Goal: Task Accomplishment & Management: Complete application form

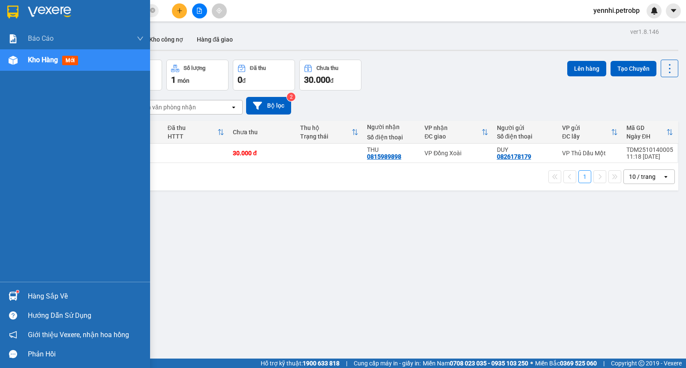
click at [21, 290] on div "Hàng sắp về" at bounding box center [75, 295] width 150 height 19
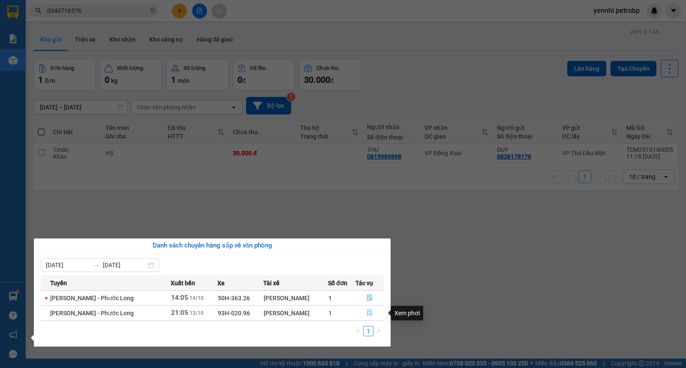
click at [367, 312] on icon "file-done" at bounding box center [370, 313] width 6 height 6
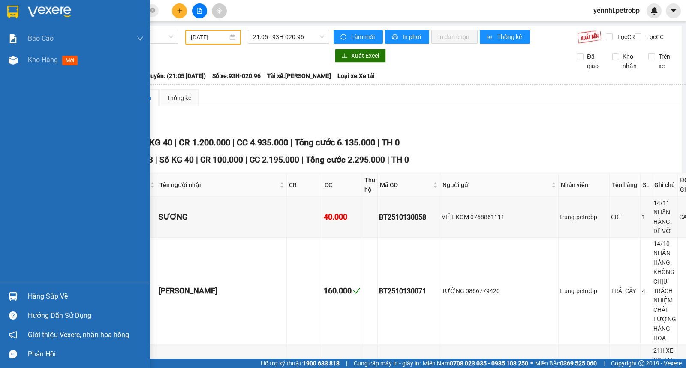
click at [11, 296] on img at bounding box center [13, 296] width 9 height 9
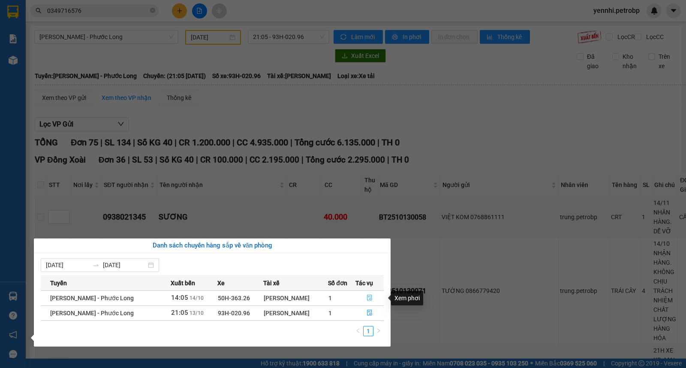
click at [369, 294] on button "button" at bounding box center [370, 298] width 28 height 14
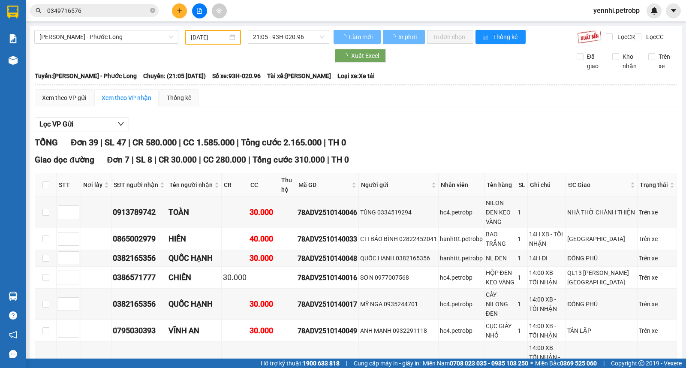
type input "[DATE]"
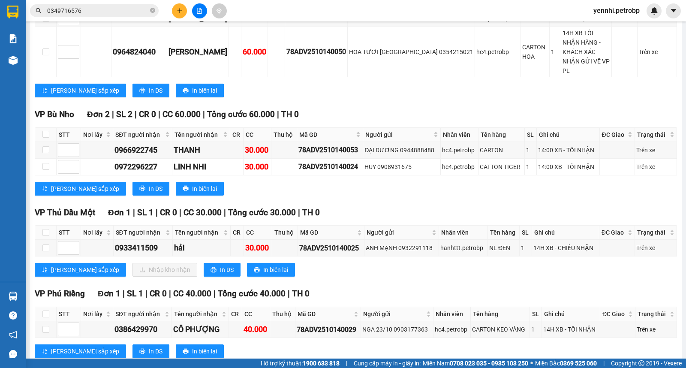
scroll to position [1259, 0]
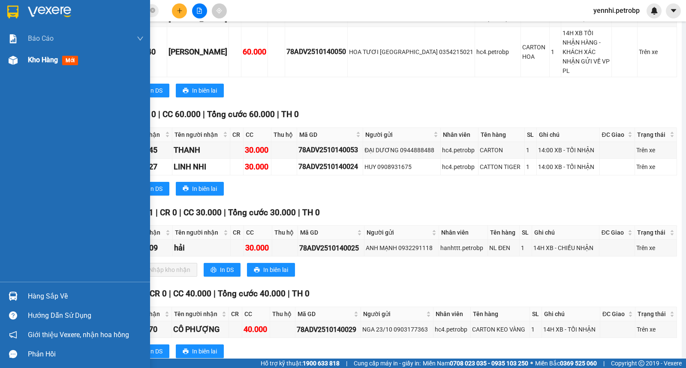
click at [23, 61] on div "Kho hàng mới" at bounding box center [75, 59] width 150 height 21
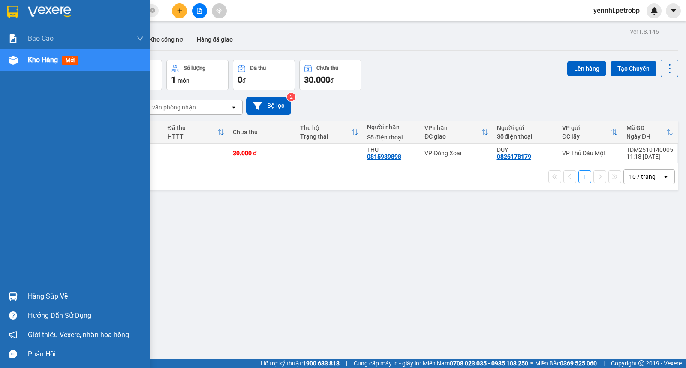
click at [10, 292] on img at bounding box center [13, 296] width 9 height 9
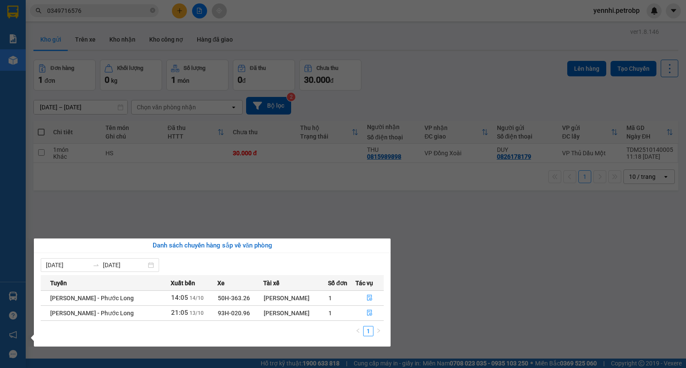
click at [426, 296] on section "Kết quả tìm kiếm ( 32 ) Bộ lọc Ngày lên hàng gần nhất Mã ĐH Trạng thái Món hàng…" at bounding box center [343, 184] width 686 height 368
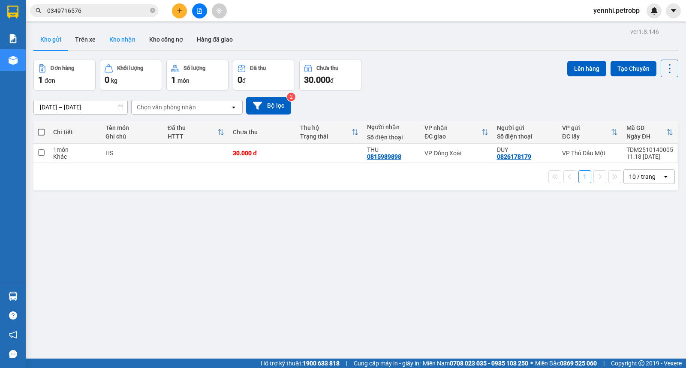
click at [126, 43] on button "Kho nhận" at bounding box center [122, 39] width 40 height 21
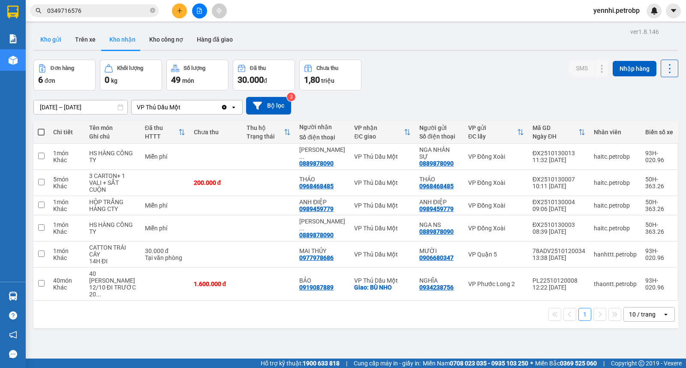
click at [49, 39] on button "Kho gửi" at bounding box center [50, 39] width 35 height 21
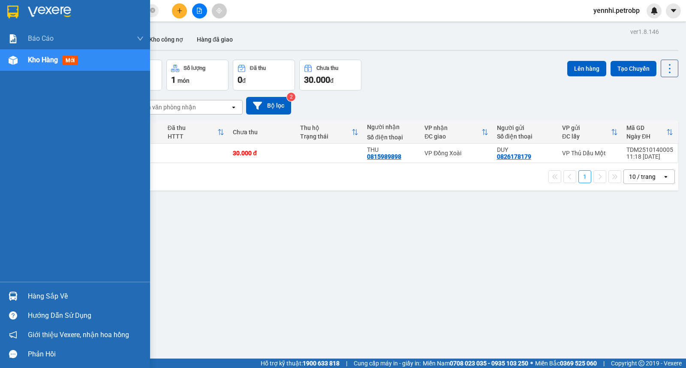
click at [15, 298] on img at bounding box center [13, 296] width 9 height 9
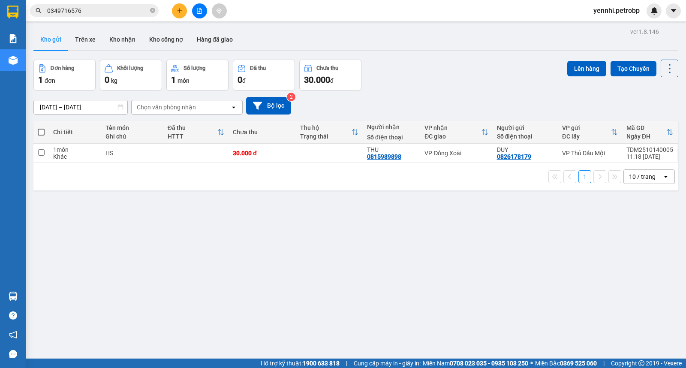
click at [427, 294] on section "Kết quả tìm kiếm ( 32 ) Bộ lọc Ngày lên hàng gần nhất Mã ĐH Trạng thái Món hàng…" at bounding box center [343, 184] width 686 height 368
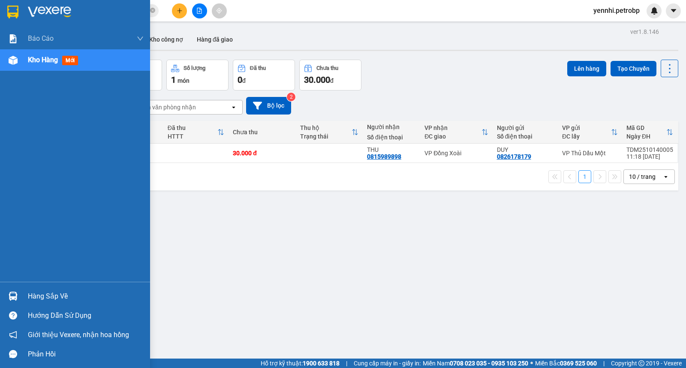
click at [21, 293] on div "Hàng sắp về" at bounding box center [75, 295] width 150 height 19
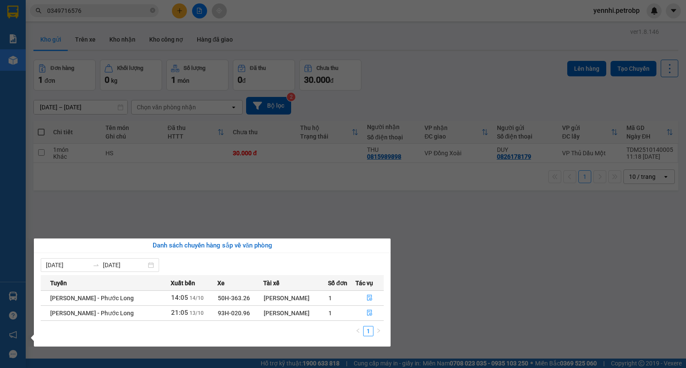
click at [474, 286] on section "Kết quả tìm kiếm ( 32 ) Bộ lọc Ngày lên hàng gần nhất Mã ĐH Trạng thái Món hàng…" at bounding box center [343, 184] width 686 height 368
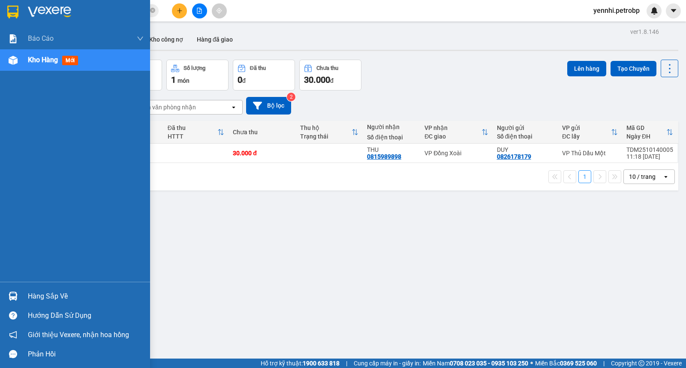
click at [27, 292] on div "Hàng sắp về" at bounding box center [75, 295] width 150 height 19
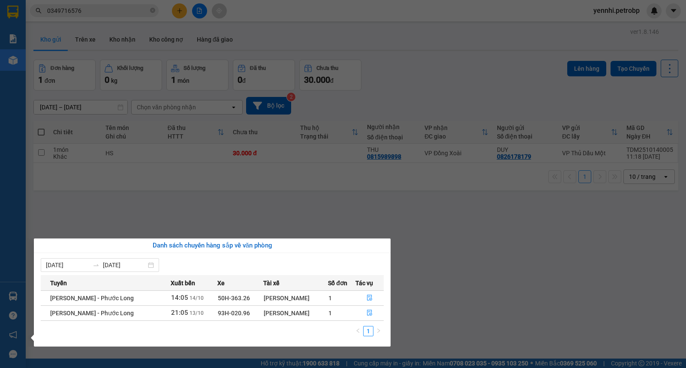
click at [490, 282] on section "Kết quả tìm kiếm ( 32 ) Bộ lọc Ngày lên hàng gần nhất Mã ĐH Trạng thái Món hàng…" at bounding box center [343, 184] width 686 height 368
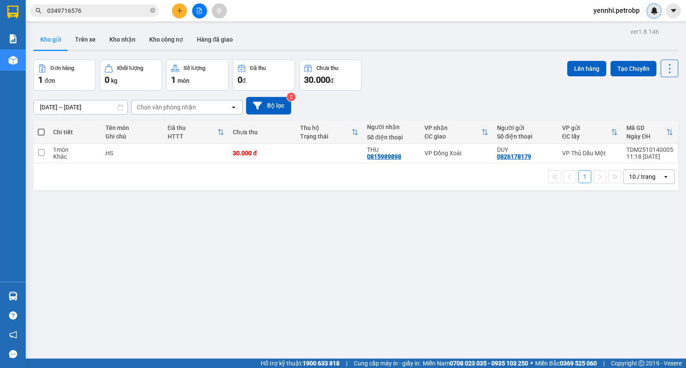
click at [654, 6] on div at bounding box center [654, 10] width 15 height 15
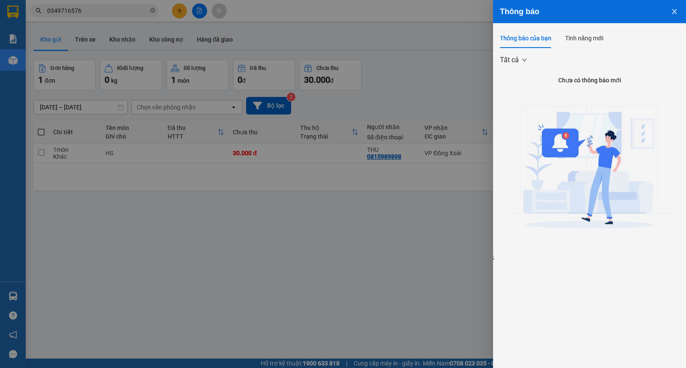
click at [680, 11] on button "Close" at bounding box center [674, 11] width 23 height 22
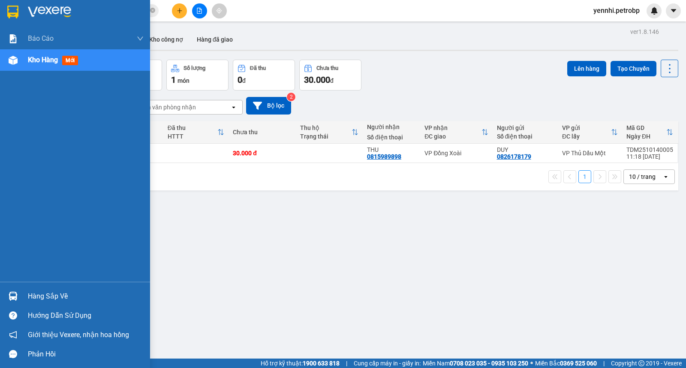
click at [15, 296] on img at bounding box center [13, 296] width 9 height 9
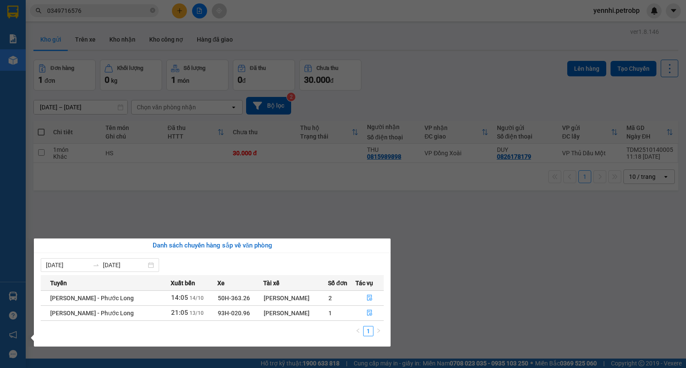
click at [444, 301] on section "Kết quả tìm kiếm ( 32 ) Bộ lọc Ngày lên hàng gần nhất Mã ĐH Trạng thái Món hàng…" at bounding box center [343, 184] width 686 height 368
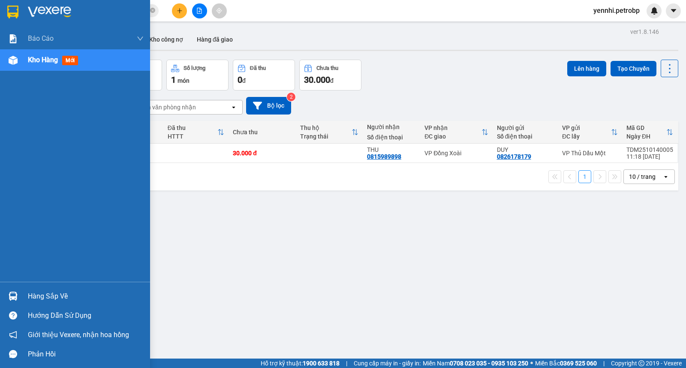
click at [18, 294] on div at bounding box center [13, 296] width 15 height 15
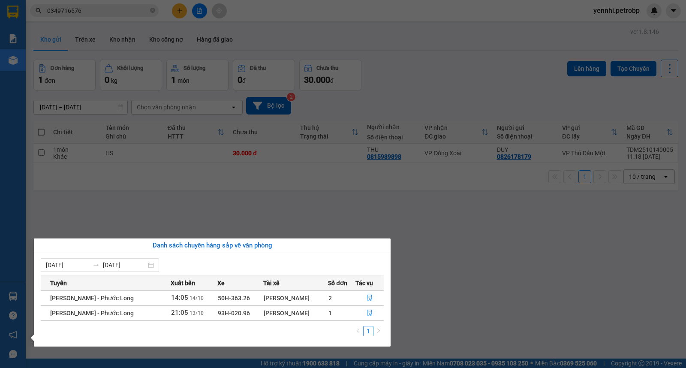
click at [452, 289] on section "Kết quả tìm kiếm ( 32 ) Bộ lọc Ngày lên hàng gần nhất Mã ĐH Trạng thái Món hàng…" at bounding box center [343, 184] width 686 height 368
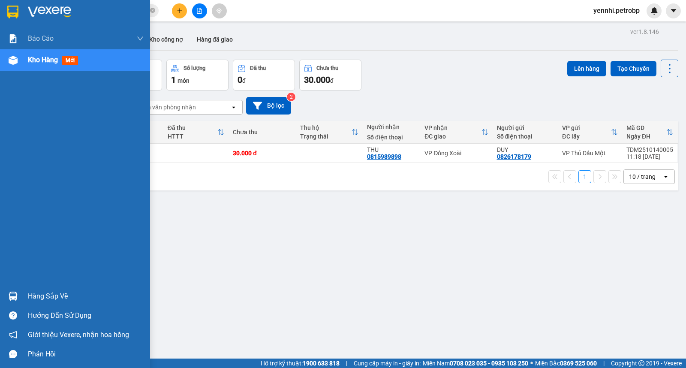
click at [18, 294] on div at bounding box center [13, 296] width 15 height 15
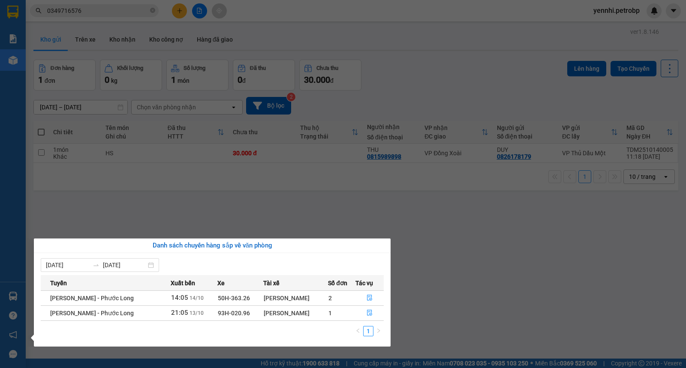
click at [472, 281] on section "Kết quả tìm kiếm ( 32 ) Bộ lọc Ngày lên hàng gần nhất Mã ĐH Trạng thái Món hàng…" at bounding box center [343, 184] width 686 height 368
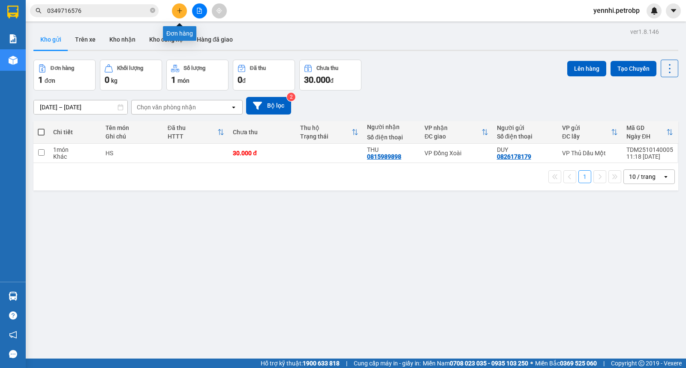
click at [174, 9] on button at bounding box center [179, 10] width 15 height 15
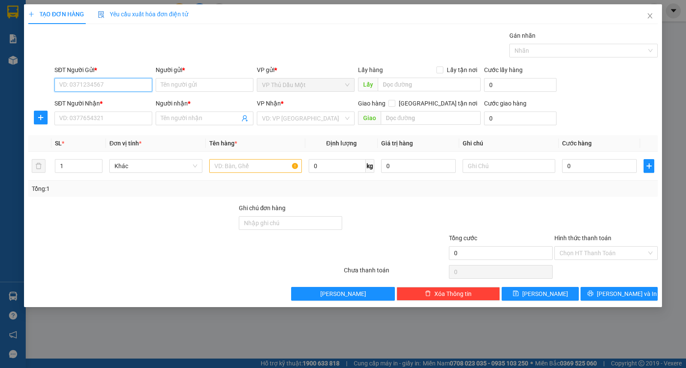
click at [142, 83] on input "SĐT Người Gửi *" at bounding box center [103, 85] width 98 height 14
type input "0918989539"
click at [124, 99] on div "0918989539 - C.LINH" at bounding box center [103, 101] width 87 height 9
type input "C.LINH"
type input "0395036696"
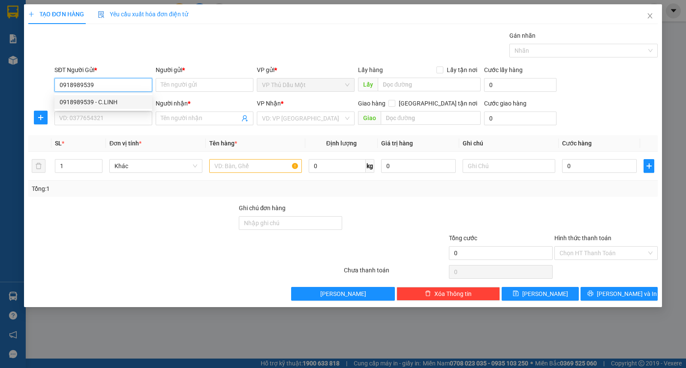
type input "THU HƯƠNG"
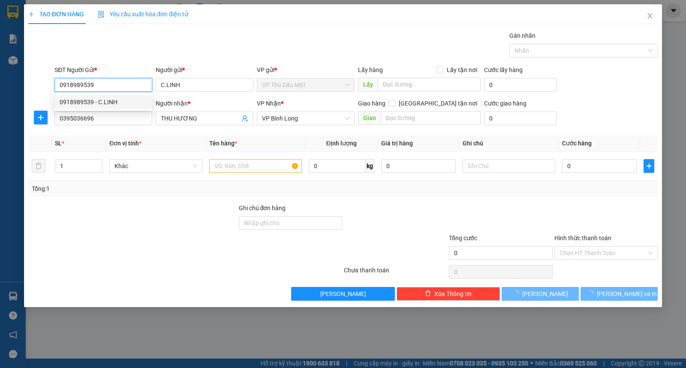
type input "200.000"
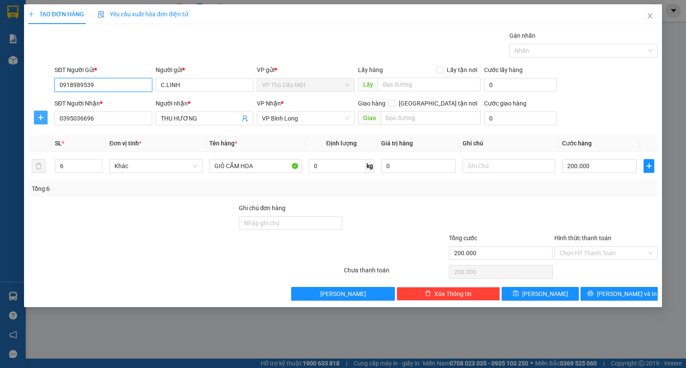
type input "0918989539"
click at [39, 117] on icon "plus" at bounding box center [40, 117] width 7 height 7
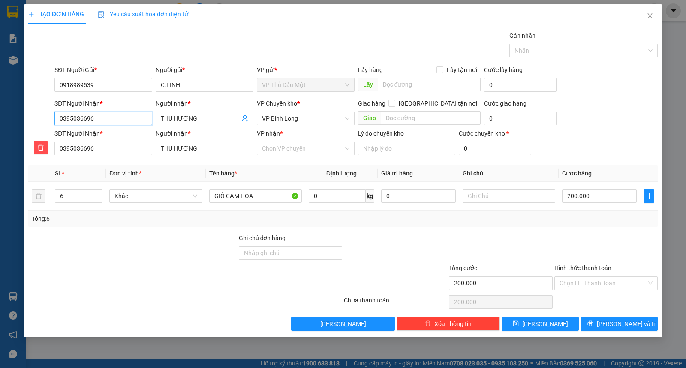
click at [119, 119] on input "0395036696" at bounding box center [103, 119] width 98 height 14
type input "039503669"
type input "0"
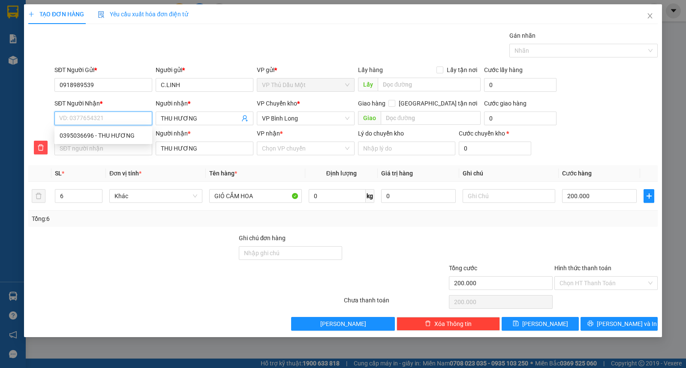
click at [119, 119] on input "SĐT Người Nhận *" at bounding box center [103, 119] width 98 height 14
click at [199, 116] on input "THU HƯƠNG" at bounding box center [200, 118] width 79 height 9
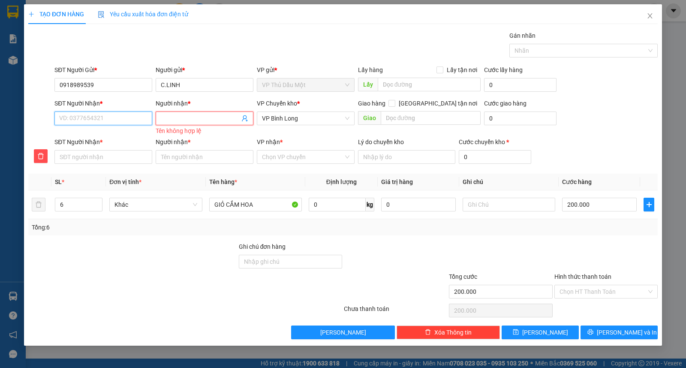
click at [136, 112] on input "SĐT Người Nhận *" at bounding box center [103, 119] width 98 height 14
type input "0"
type input "09"
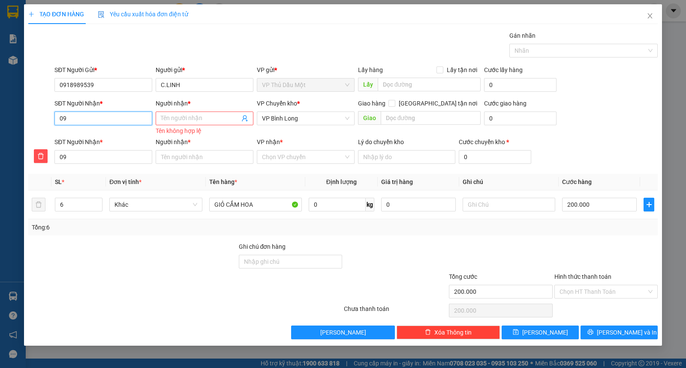
type input "097"
type input "0976"
type input "09761"
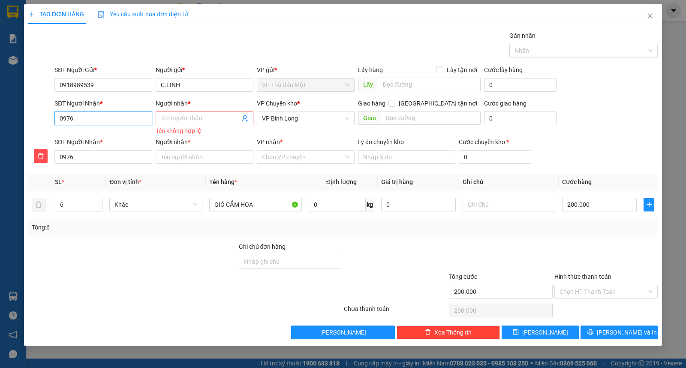
type input "09761"
type input "097617"
type input "0976179"
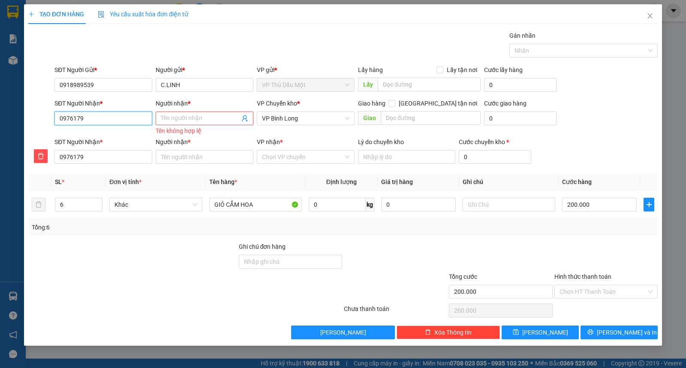
type input "09761797"
type input "097617972"
type input "0976179728"
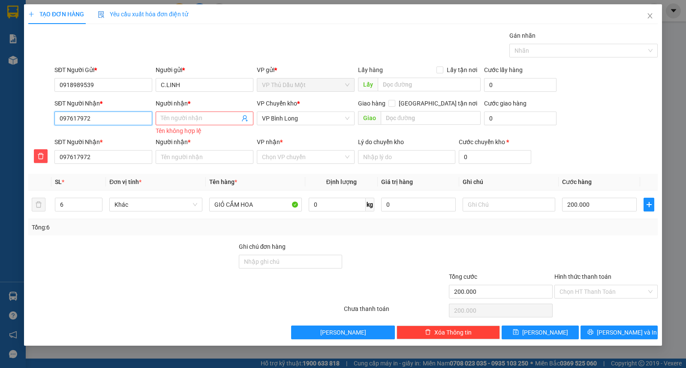
type input "0976179728"
click at [121, 135] on div "0976179728 - lien" at bounding box center [103, 135] width 87 height 9
type input "lien"
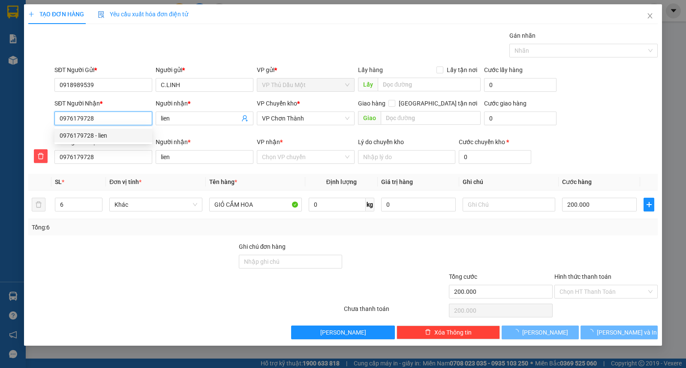
type input "50.000"
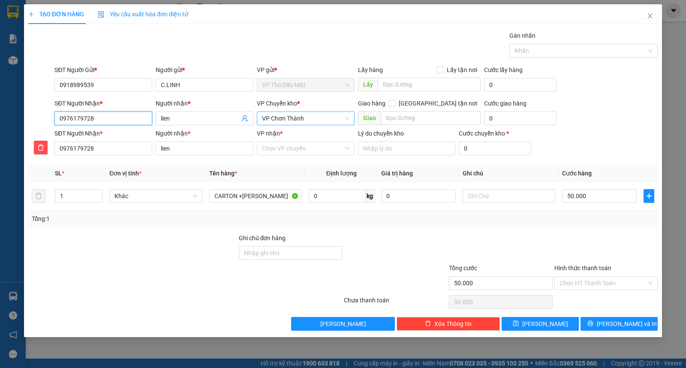
click at [295, 115] on span "VP Chơn Thành" at bounding box center [305, 118] width 87 height 13
type input "0976179728"
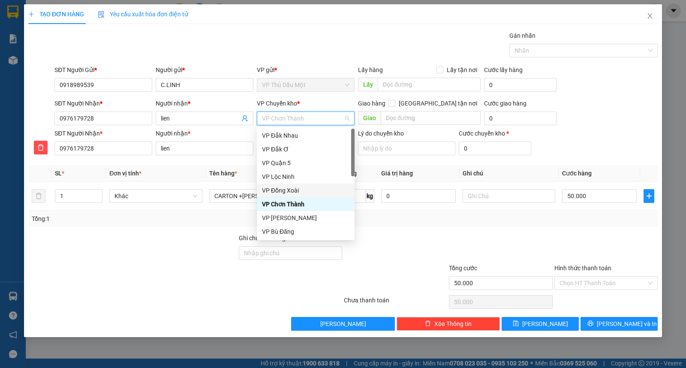
click at [295, 188] on div "VP Đồng Xoài" at bounding box center [305, 190] width 87 height 9
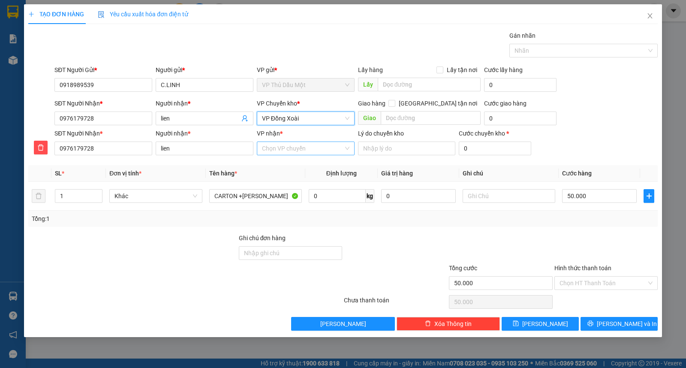
click at [294, 152] on input "VP nhận *" at bounding box center [302, 148] width 81 height 13
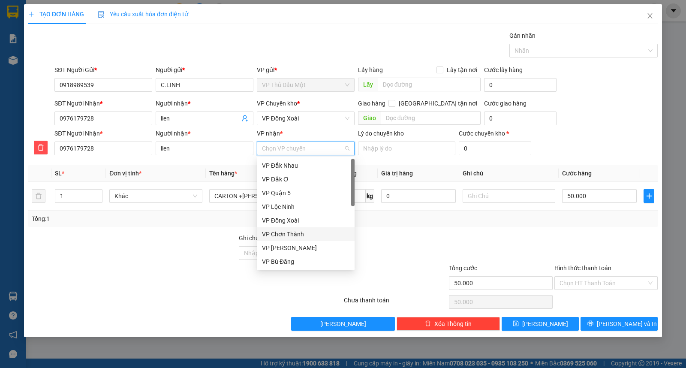
click at [296, 233] on div "VP Chơn Thành" at bounding box center [305, 233] width 87 height 9
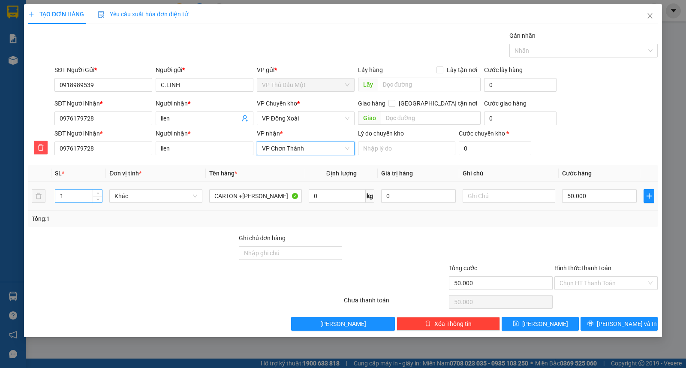
click at [69, 196] on input "1" at bounding box center [78, 196] width 47 height 13
type input "6"
click at [279, 194] on input "CARTON +[PERSON_NAME]" at bounding box center [255, 196] width 93 height 14
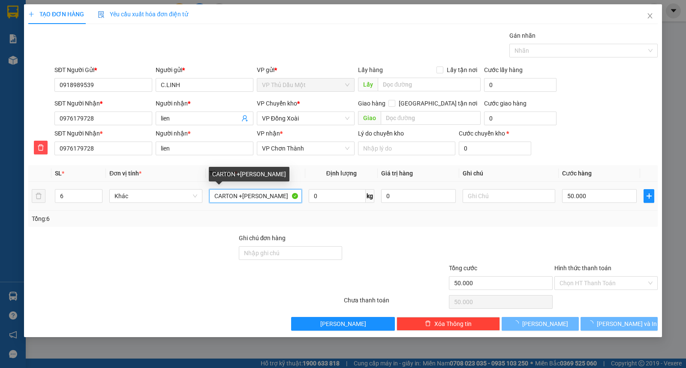
click at [279, 194] on input "CARTON +[PERSON_NAME]" at bounding box center [255, 196] width 93 height 14
type input "0"
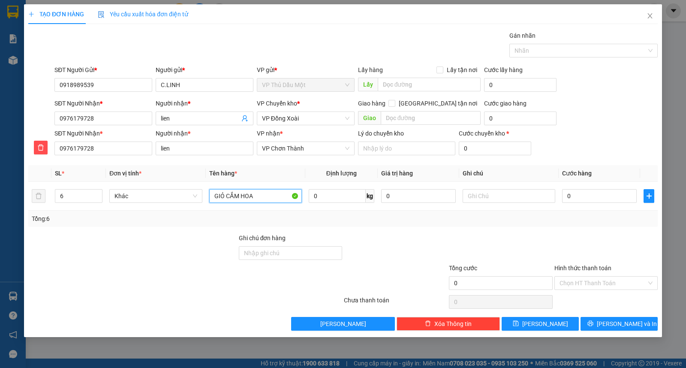
type input "GIỎ CẮM HOA"
click at [588, 122] on div "SĐT Người Nhận * 0976179728 Người nhận * lien VP Chuyển kho * VP Đồng Xoài Giao…" at bounding box center [356, 114] width 607 height 30
click at [597, 198] on input "0" at bounding box center [599, 196] width 75 height 14
type input "0"
type input "2"
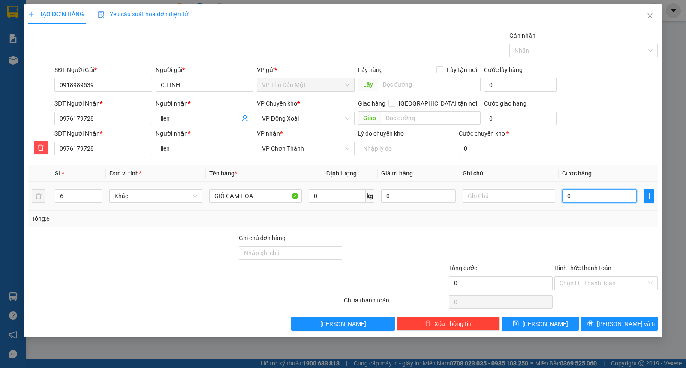
type input "2"
type input "02"
type input "22"
type input "022"
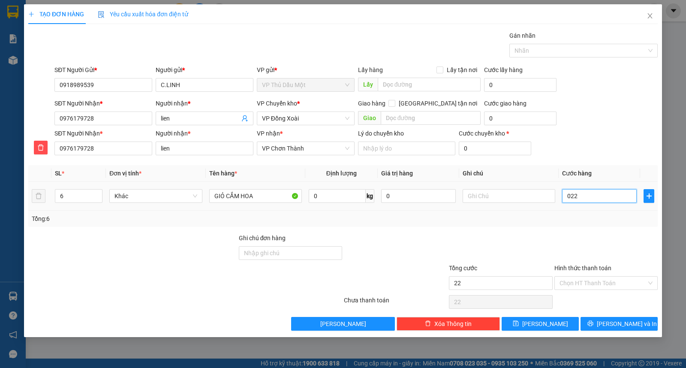
type input "220"
type input "0.220"
type input "220.000"
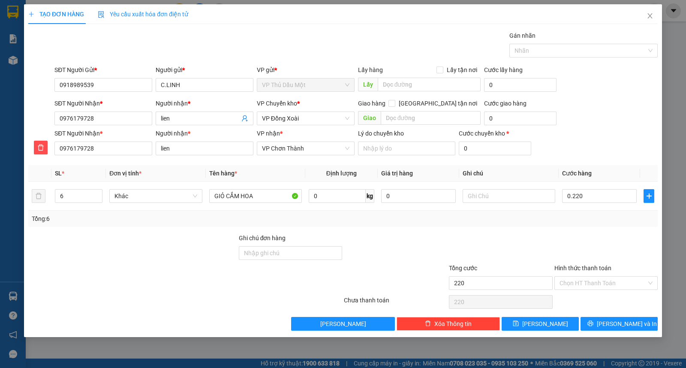
type input "220.000"
click at [587, 143] on div "SĐT Người Nhận * 0976179728 Người nhận * lien VP nhận * VP Chơn Thành Lý do chu…" at bounding box center [356, 144] width 607 height 30
click at [498, 198] on input "text" at bounding box center [509, 196] width 93 height 14
type input "D"
type input "ĐI CHUYẾN NÀO CŨNG ĐƯỢC"
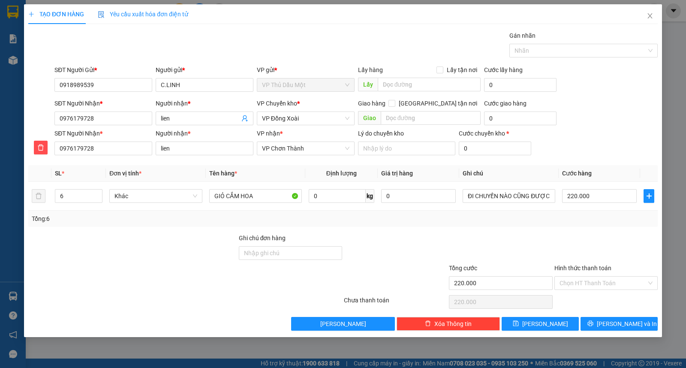
click at [578, 123] on div "SĐT Người Nhận * 0976179728 Người nhận * lien VP Chuyển kho * VP Đồng Xoài Giao…" at bounding box center [356, 114] width 607 height 30
click at [625, 323] on span "[PERSON_NAME] và In" at bounding box center [627, 323] width 60 height 9
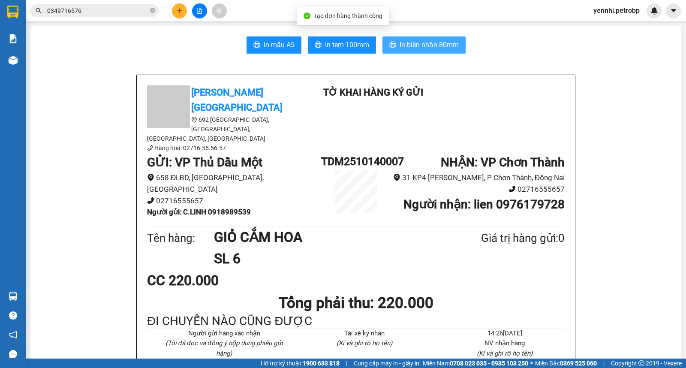
click at [444, 45] on span "In biên nhận 80mm" at bounding box center [429, 44] width 59 height 11
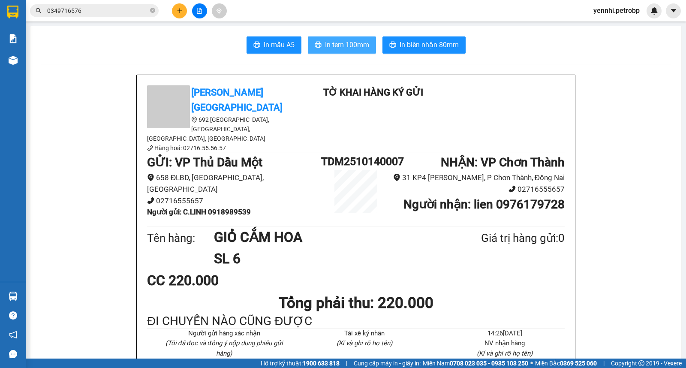
click at [350, 39] on button "In tem 100mm" at bounding box center [342, 44] width 68 height 17
click at [328, 44] on span "In tem 100mm" at bounding box center [347, 44] width 44 height 11
click at [336, 49] on span "In tem 100mm" at bounding box center [347, 44] width 44 height 11
click at [318, 45] on button "In tem 100mm" at bounding box center [342, 44] width 68 height 17
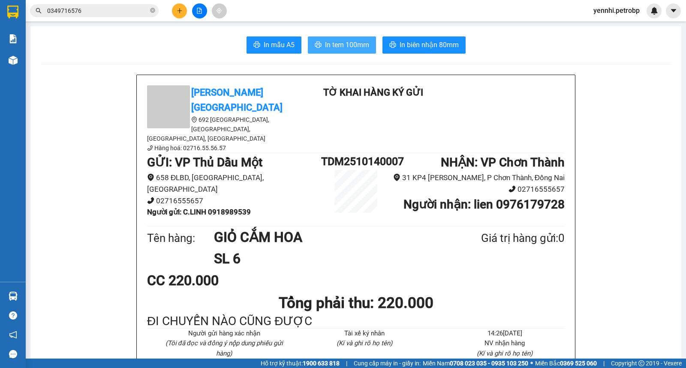
click at [332, 44] on span "In tem 100mm" at bounding box center [347, 44] width 44 height 11
click at [325, 44] on span "In tem 100mm" at bounding box center [347, 44] width 44 height 11
click at [325, 43] on span "In tem 100mm" at bounding box center [347, 44] width 44 height 11
click at [347, 44] on span "In tem 100mm" at bounding box center [347, 44] width 44 height 11
click at [356, 48] on span "In tem 100mm" at bounding box center [347, 44] width 44 height 11
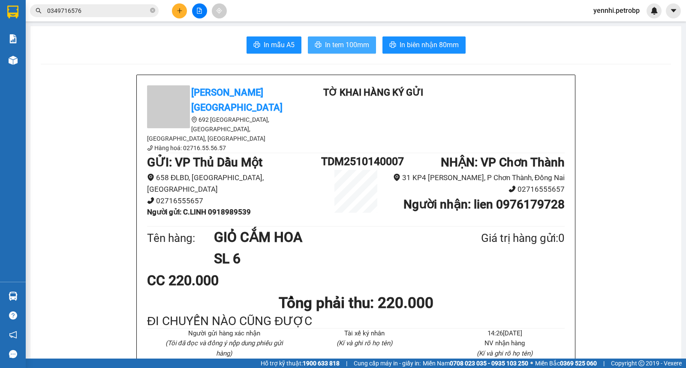
click at [351, 45] on span "In tem 100mm" at bounding box center [347, 44] width 44 height 11
click at [332, 41] on span "In tem 100mm" at bounding box center [347, 44] width 44 height 11
click at [344, 39] on button "In tem 100mm" at bounding box center [342, 44] width 68 height 17
drag, startPoint x: 210, startPoint y: 175, endPoint x: 252, endPoint y: 181, distance: 42.1
click at [252, 206] on li "Người gửi : C.LINH 0918989539" at bounding box center [234, 212] width 174 height 12
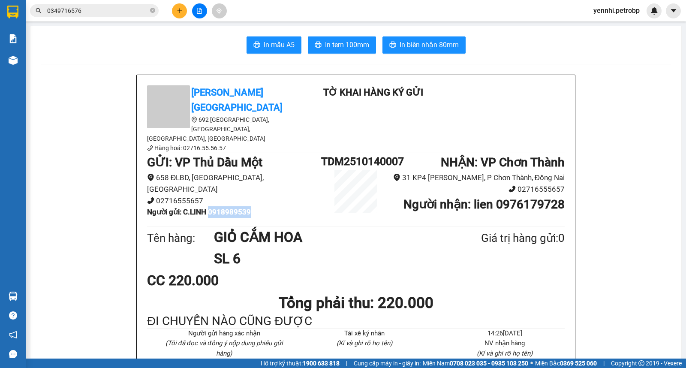
copy b "0918989539"
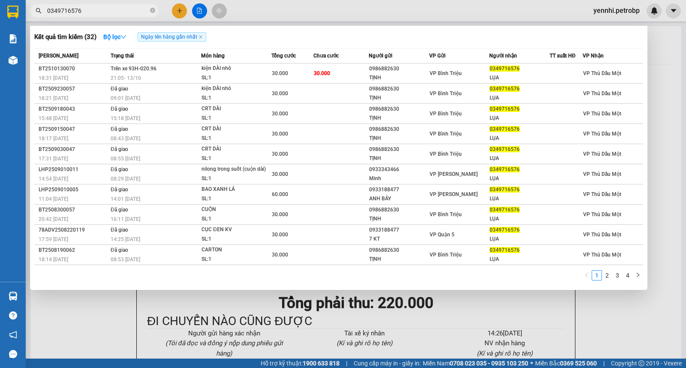
click at [149, 11] on span "0349716576" at bounding box center [94, 10] width 129 height 13
click at [151, 10] on icon "close-circle" at bounding box center [152, 10] width 5 height 5
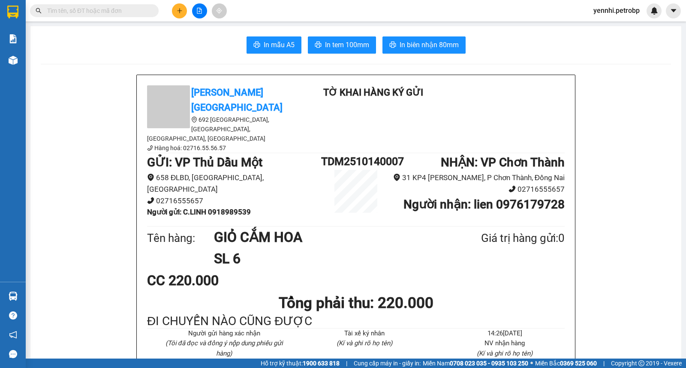
paste input "0918989539"
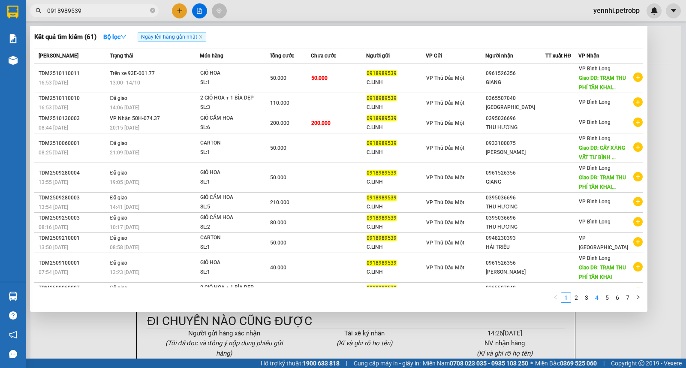
type input "0918989539"
click at [599, 300] on link "4" at bounding box center [596, 297] width 9 height 9
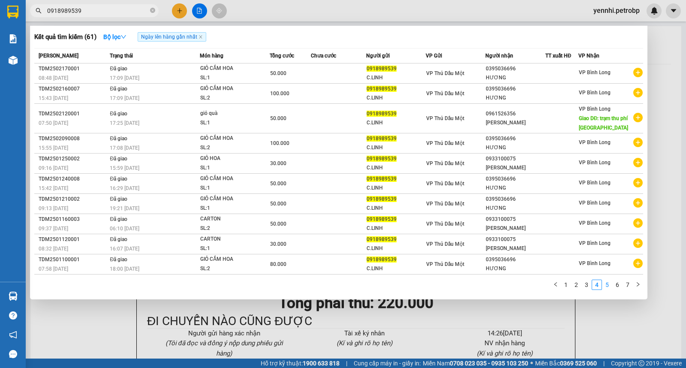
click at [608, 288] on link "5" at bounding box center [607, 284] width 9 height 9
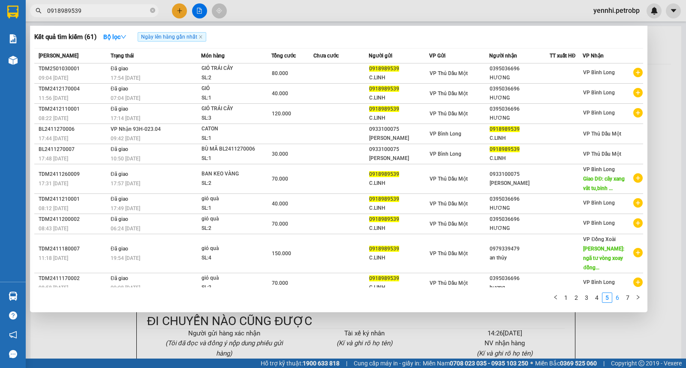
click at [614, 293] on link "6" at bounding box center [617, 297] width 9 height 9
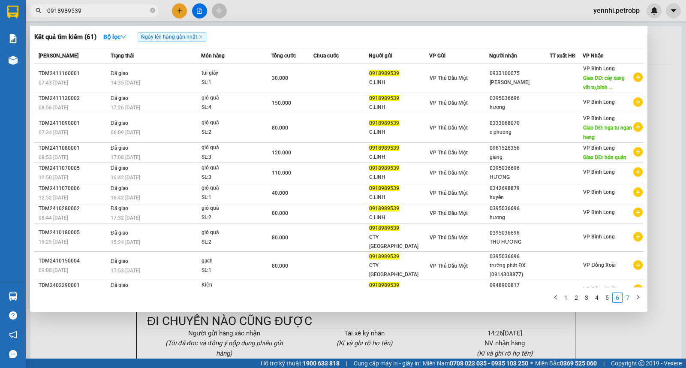
click at [626, 298] on link "7" at bounding box center [627, 297] width 9 height 9
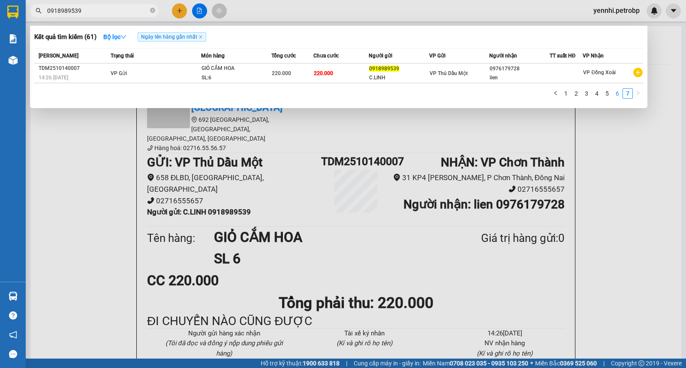
click at [617, 95] on link "6" at bounding box center [617, 93] width 9 height 9
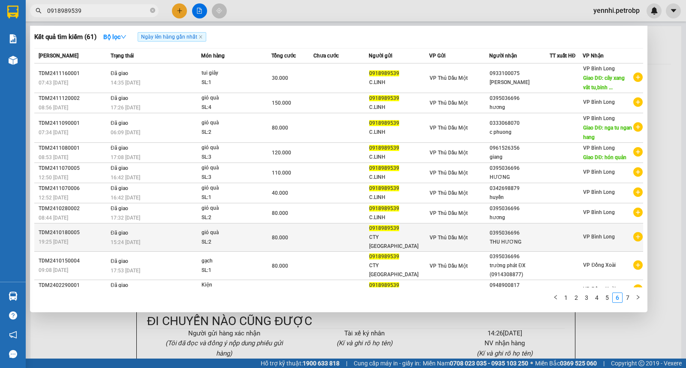
scroll to position [6, 0]
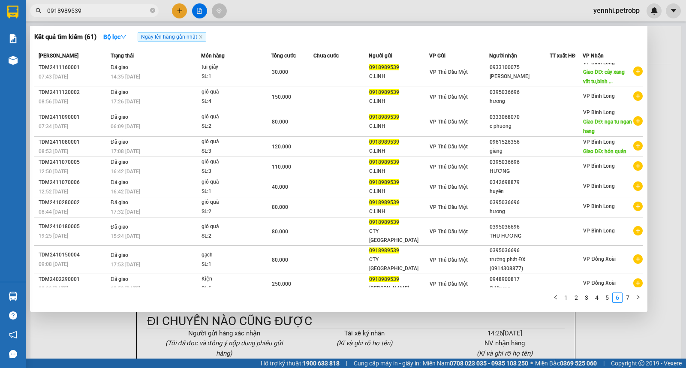
click at [412, 332] on div at bounding box center [343, 184] width 686 height 368
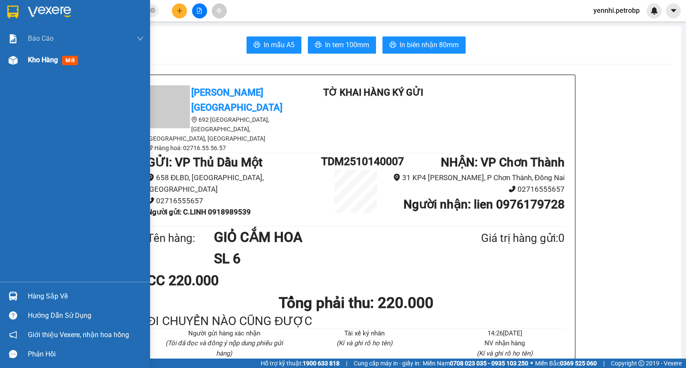
click at [11, 65] on div at bounding box center [13, 60] width 15 height 15
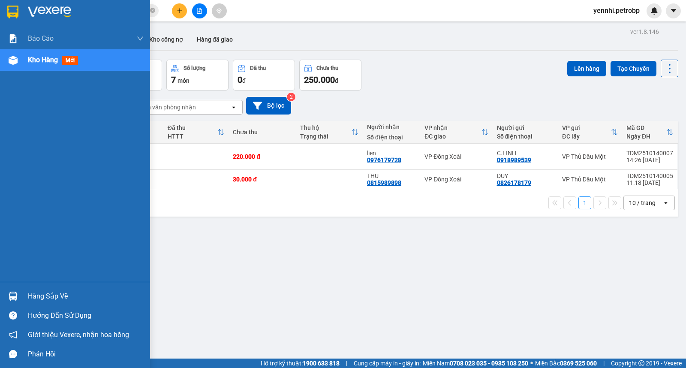
click at [18, 291] on div at bounding box center [13, 296] width 15 height 15
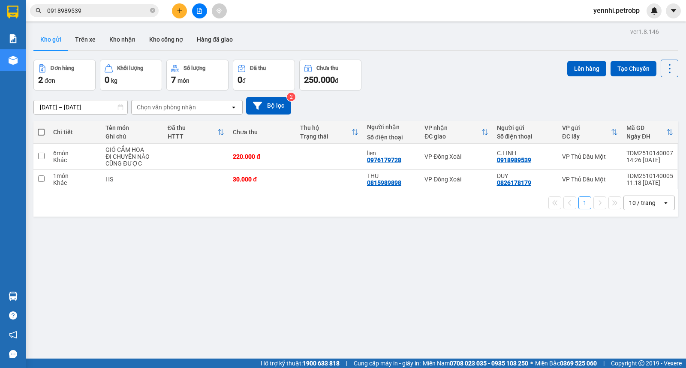
click at [435, 305] on section "Kết quả tìm kiếm ( 61 ) Bộ lọc Ngày lên hàng gần nhất Mã ĐH Trạng thái Món hàng…" at bounding box center [343, 184] width 686 height 368
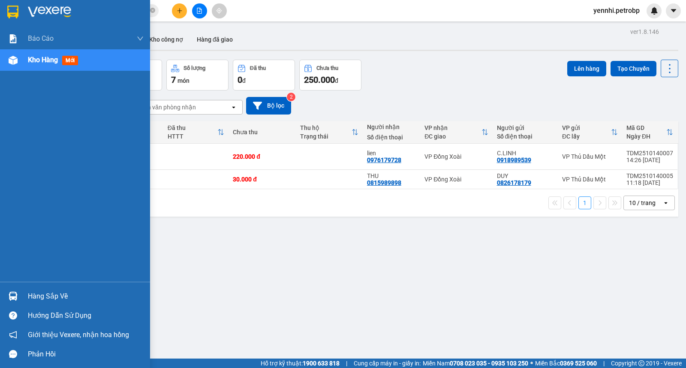
click at [20, 298] on div at bounding box center [13, 296] width 15 height 15
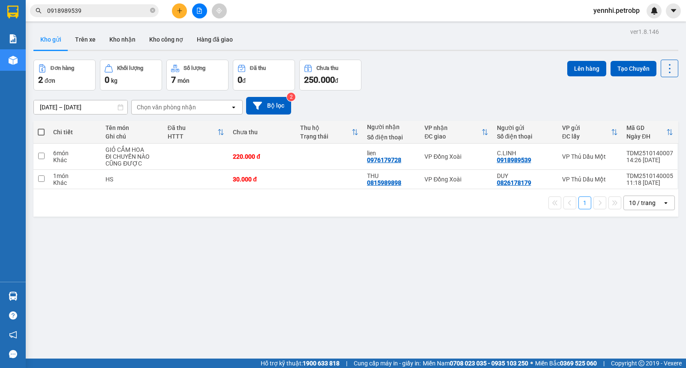
click at [451, 301] on section "Kết quả tìm kiếm ( 61 ) Bộ lọc Ngày lên hàng gần nhất Mã ĐH Trạng thái Món hàng…" at bounding box center [343, 184] width 686 height 368
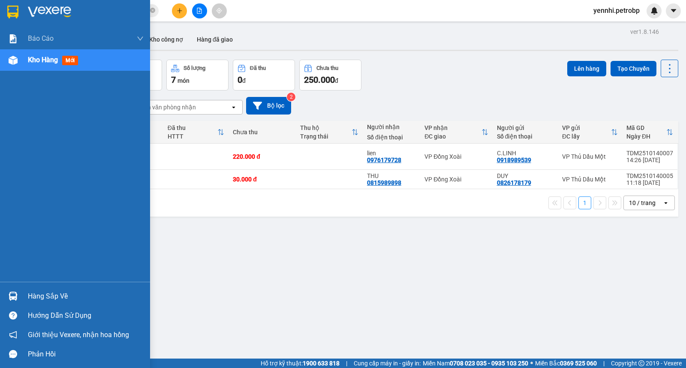
click at [18, 290] on div at bounding box center [13, 296] width 15 height 15
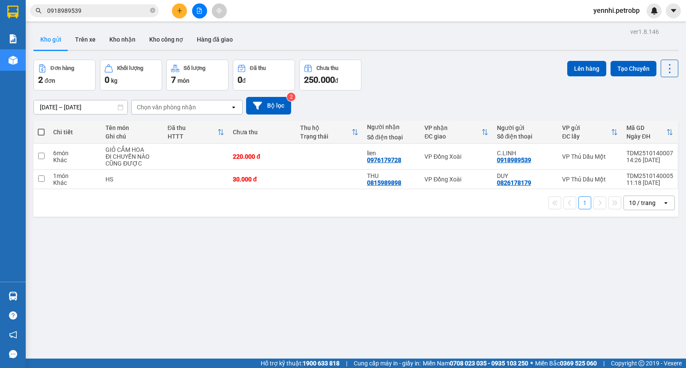
click at [519, 277] on section "Kết quả tìm kiếm ( 61 ) Bộ lọc Ngày lên hàng gần nhất Mã ĐH Trạng thái Món hàng…" at bounding box center [343, 184] width 686 height 368
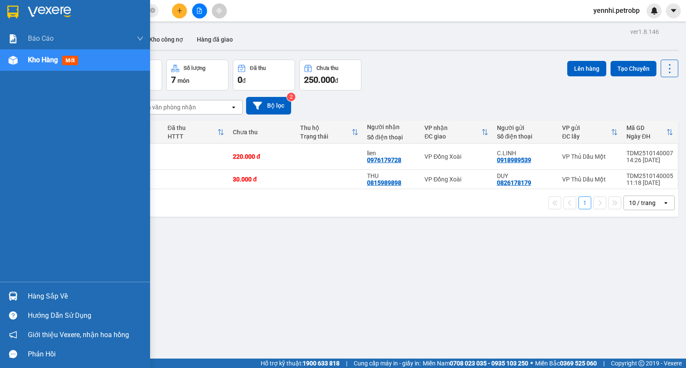
click at [31, 292] on div "Hàng sắp về" at bounding box center [86, 296] width 116 height 13
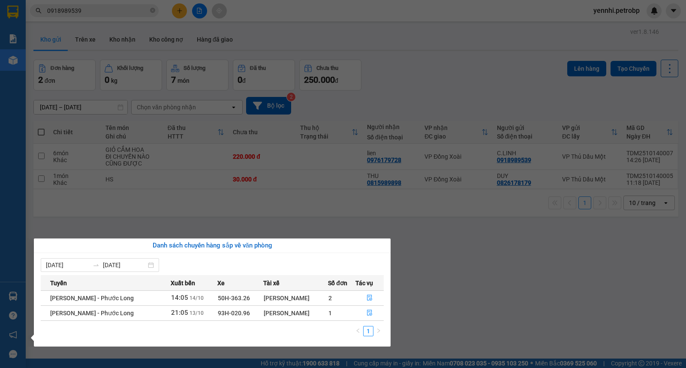
click at [484, 296] on section "Kết quả tìm kiếm ( 61 ) Bộ lọc Ngày lên hàng gần nhất Mã ĐH Trạng thái Món hàng…" at bounding box center [343, 184] width 686 height 368
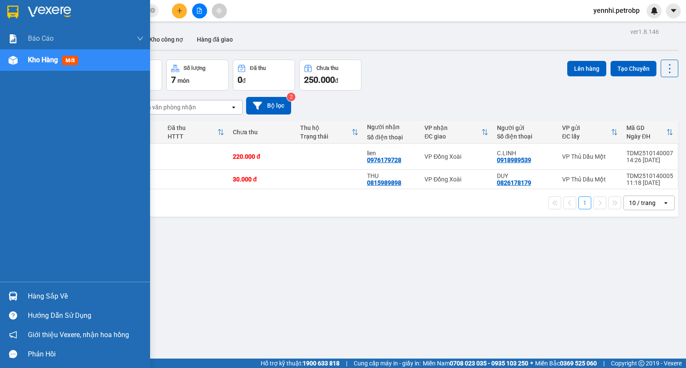
click at [12, 297] on img at bounding box center [13, 296] width 9 height 9
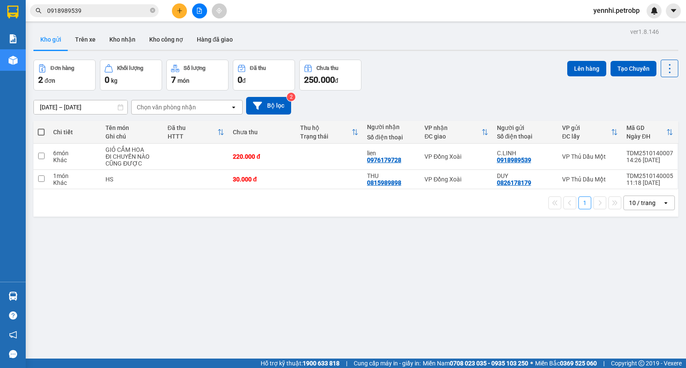
click at [504, 281] on section "Kết quả tìm kiếm ( 61 ) Bộ lọc Ngày lên hàng gần nhất Mã ĐH Trạng thái Món hàng…" at bounding box center [343, 184] width 686 height 368
